Goal: Book appointment/travel/reservation

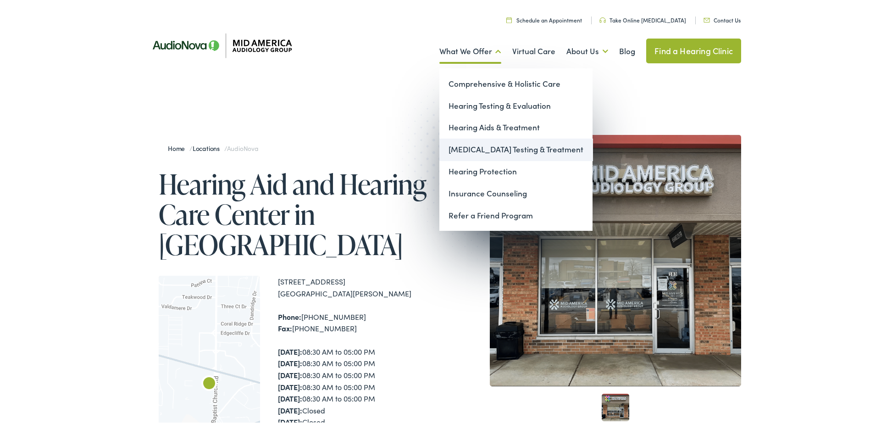
click at [460, 149] on link "[MEDICAL_DATA] Testing & Treatment" at bounding box center [515, 148] width 153 height 22
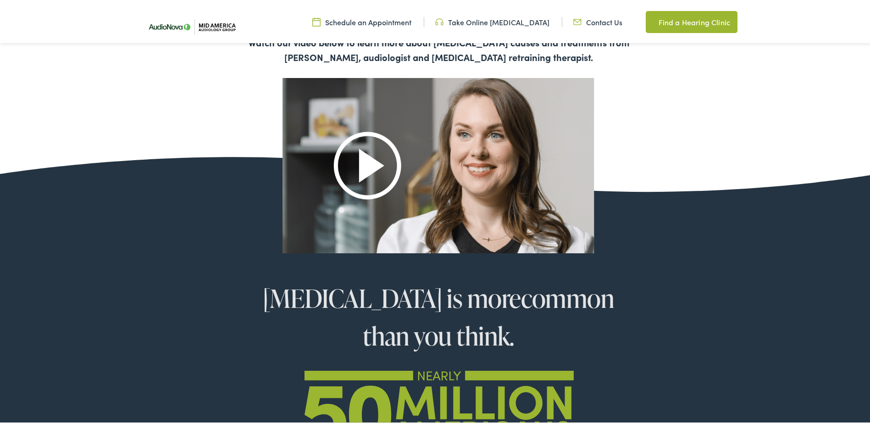
scroll to position [596, 0]
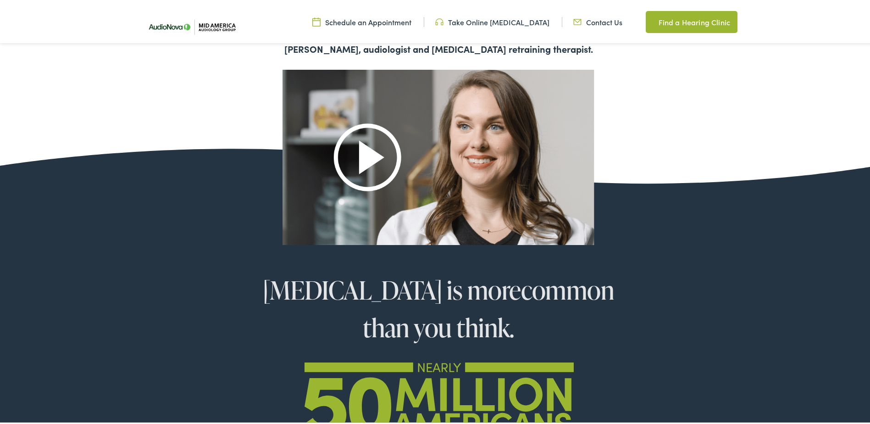
click at [361, 159] on img at bounding box center [439, 155] width 312 height 175
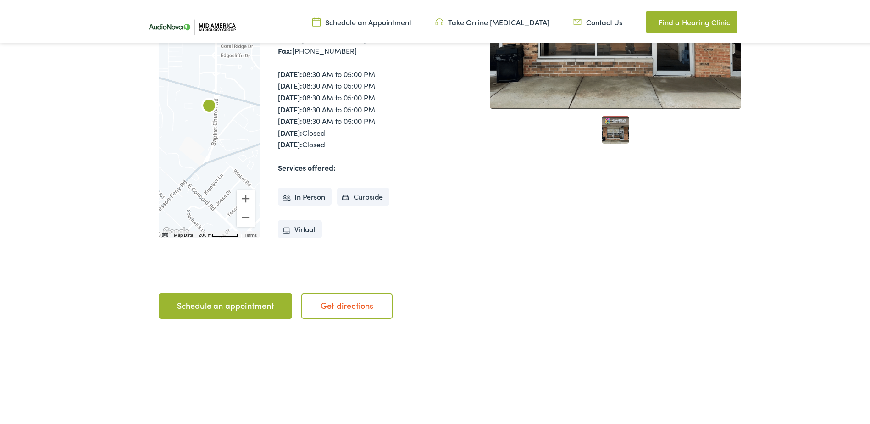
scroll to position [275, 0]
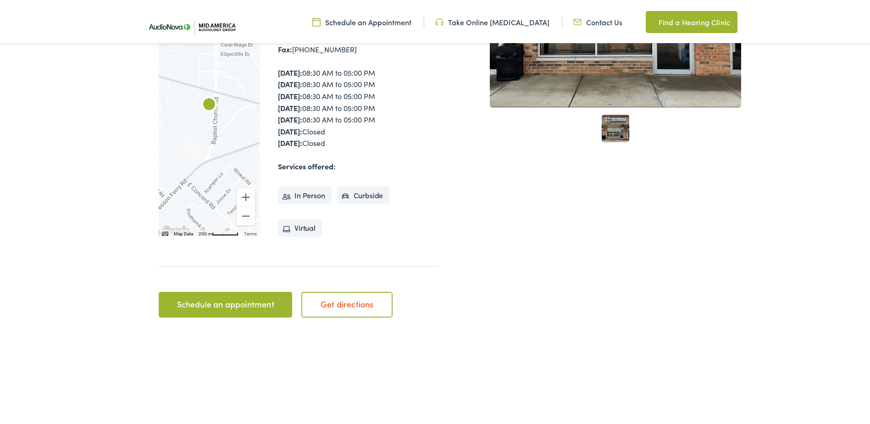
click at [238, 295] on link "Schedule an appointment" at bounding box center [225, 303] width 133 height 26
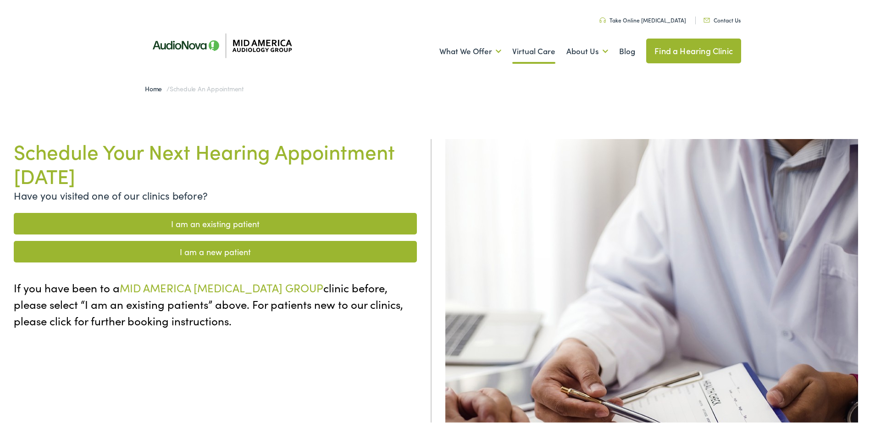
click at [539, 51] on link "Virtual Care" at bounding box center [533, 50] width 43 height 34
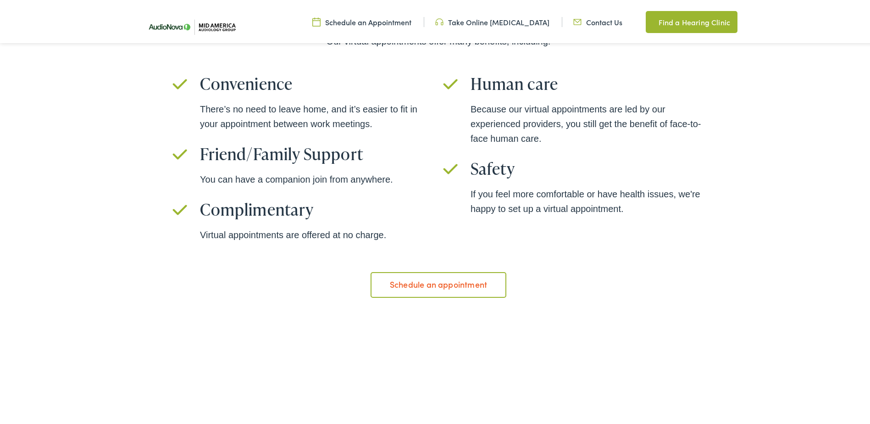
scroll to position [642, 0]
